Goal: Find specific page/section: Find specific page/section

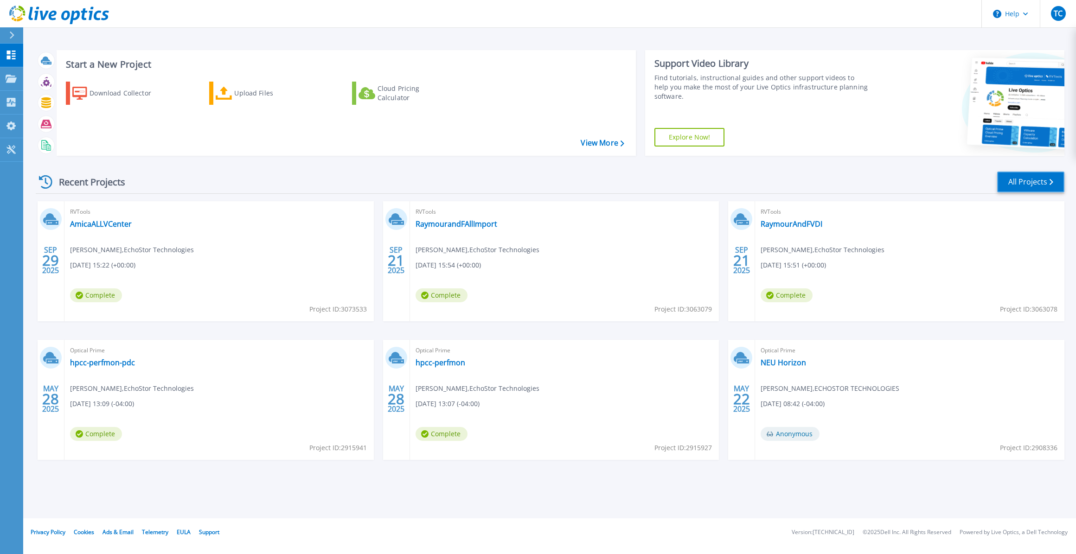
click at [1028, 174] on link "All Projects" at bounding box center [1030, 182] width 67 height 21
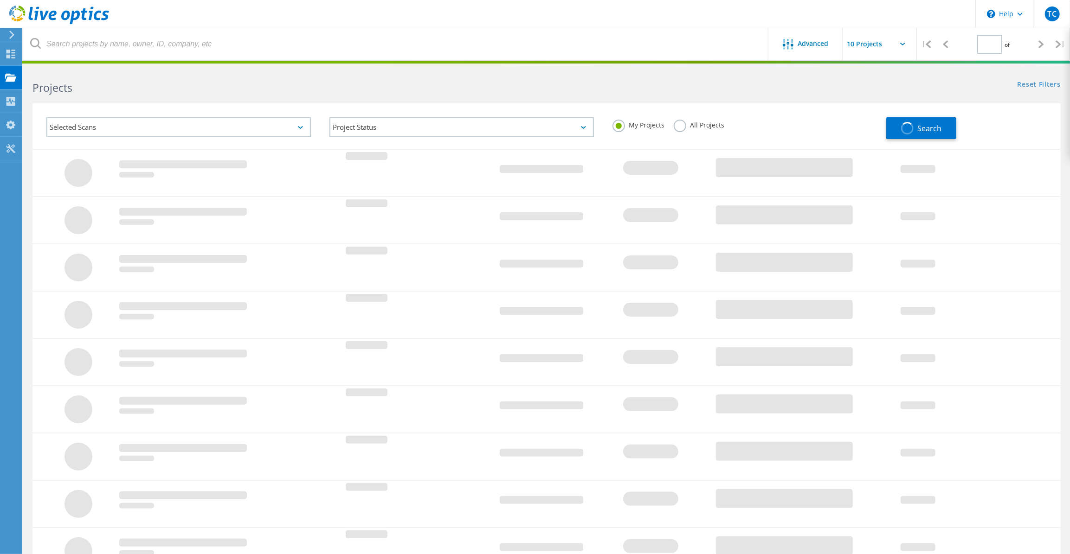
type input "1"
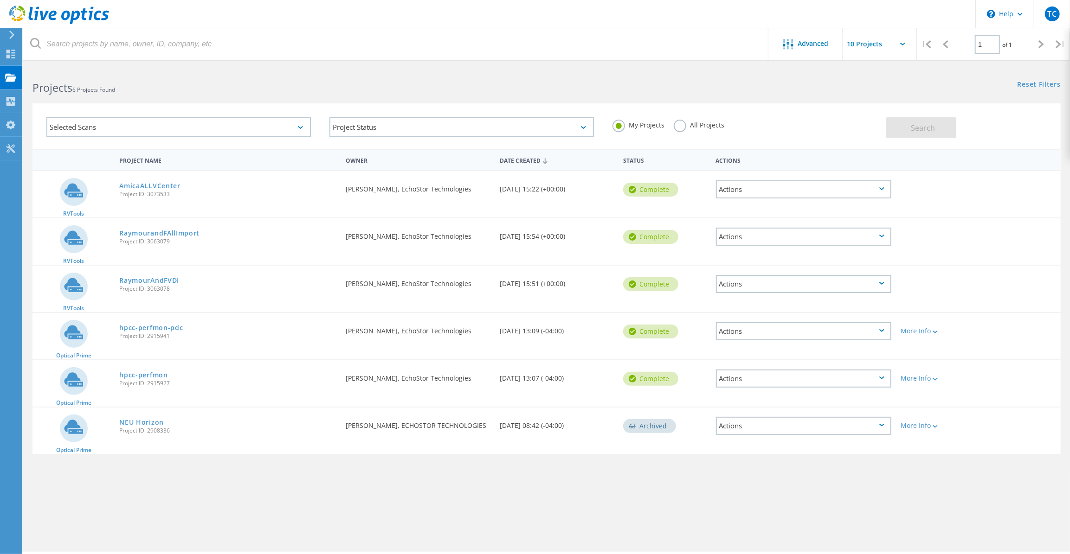
click at [13, 16] on icon at bounding box center [59, 15] width 100 height 19
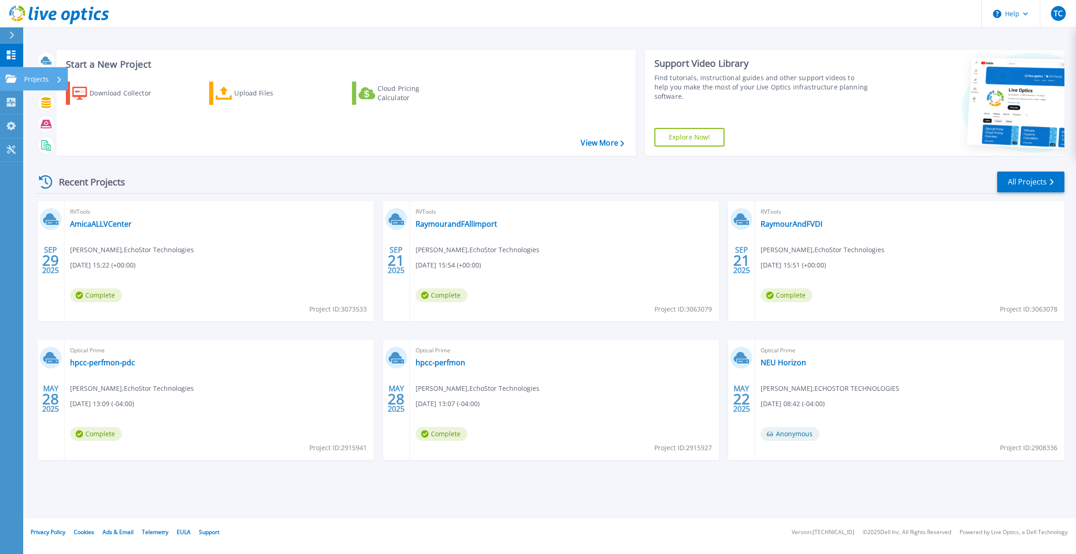
click at [20, 80] on link "Projects Projects" at bounding box center [11, 79] width 23 height 24
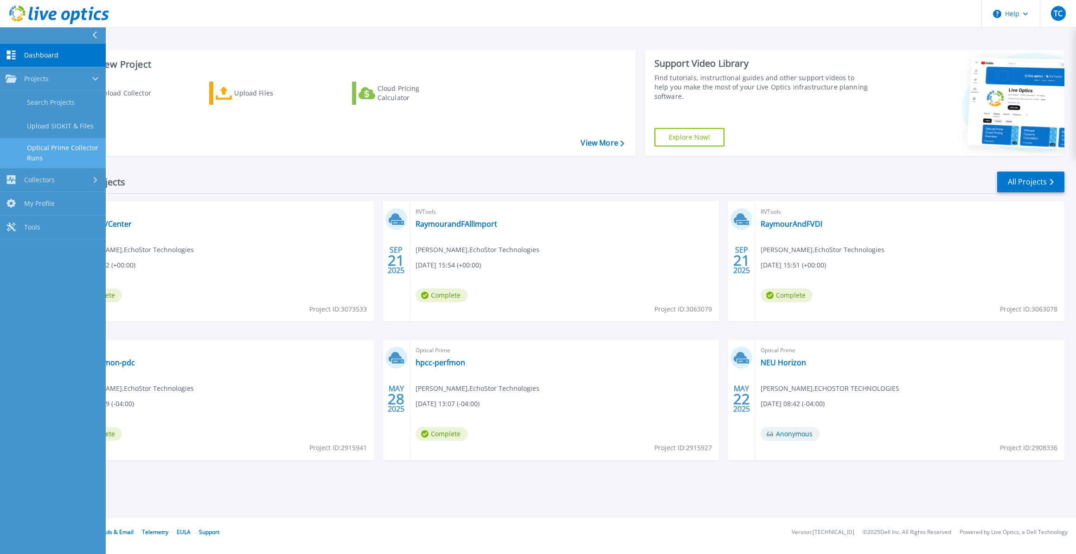
click at [71, 146] on link "Optical Prime Collector Runs" at bounding box center [53, 153] width 106 height 30
